Goal: Use online tool/utility: Utilize a website feature to perform a specific function

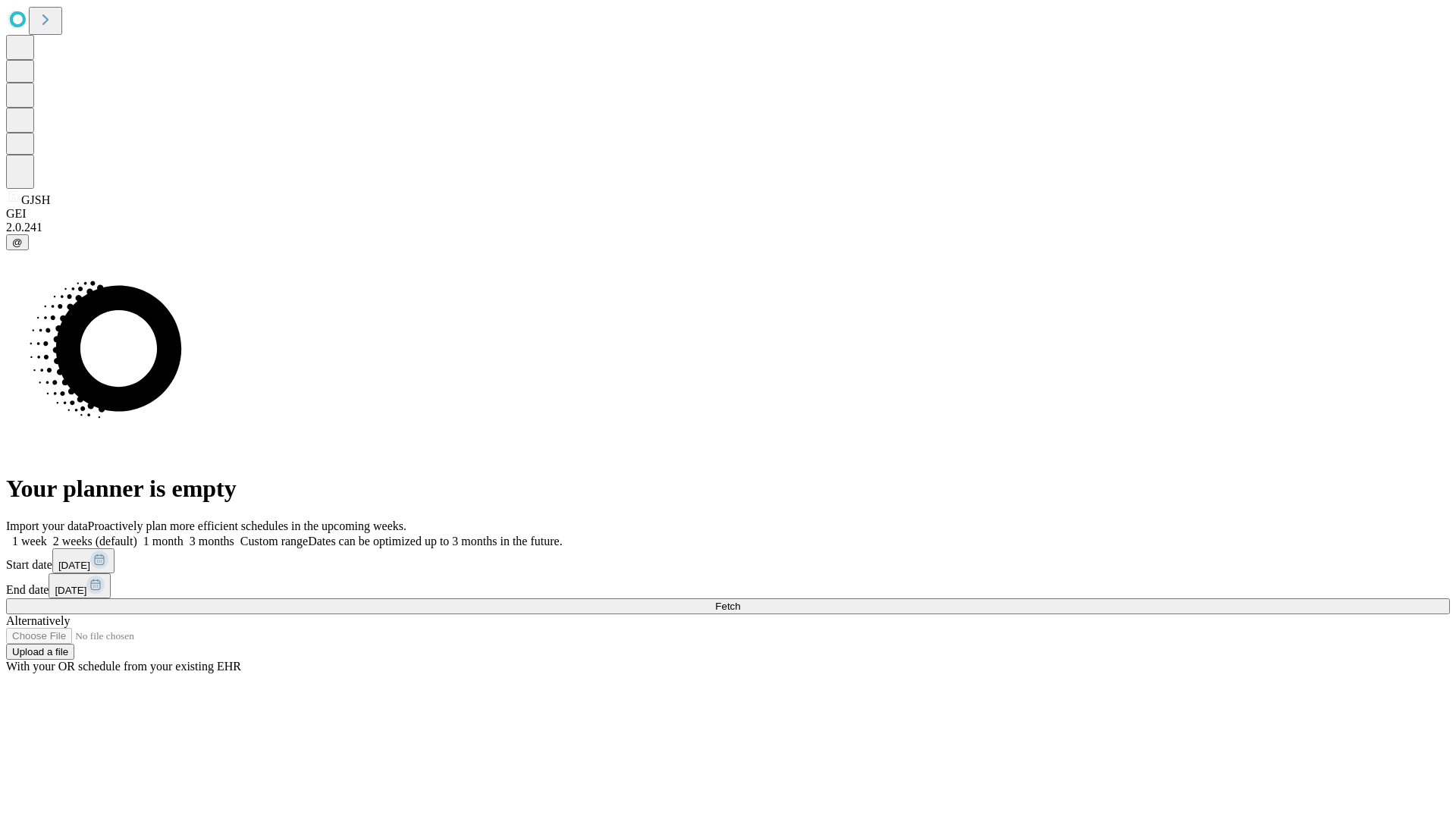
click at [740, 601] on span "Fetch" at bounding box center [728, 606] width 25 height 11
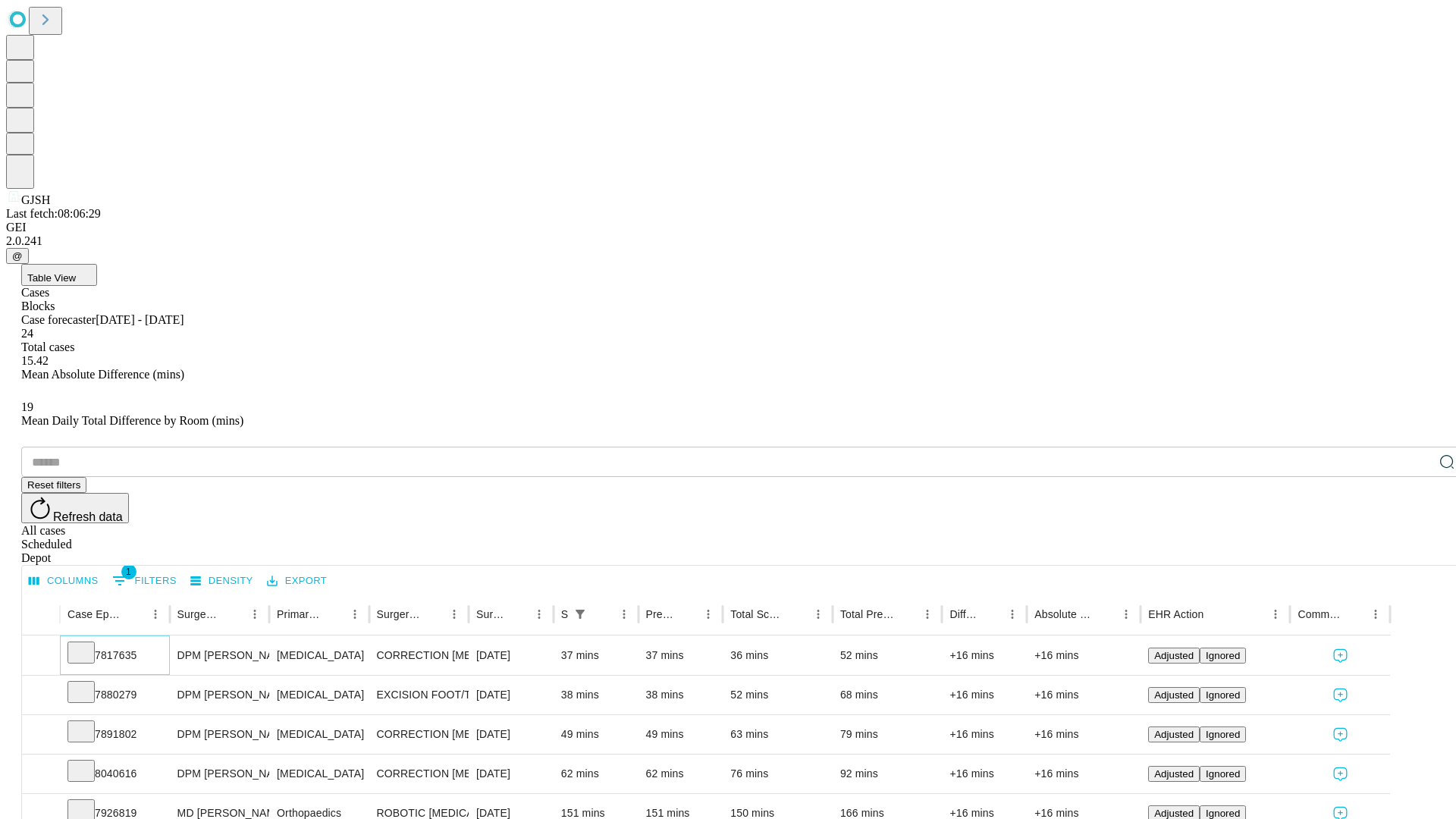
click at [89, 644] on icon at bounding box center [82, 652] width 15 height 15
